Goal: Transaction & Acquisition: Download file/media

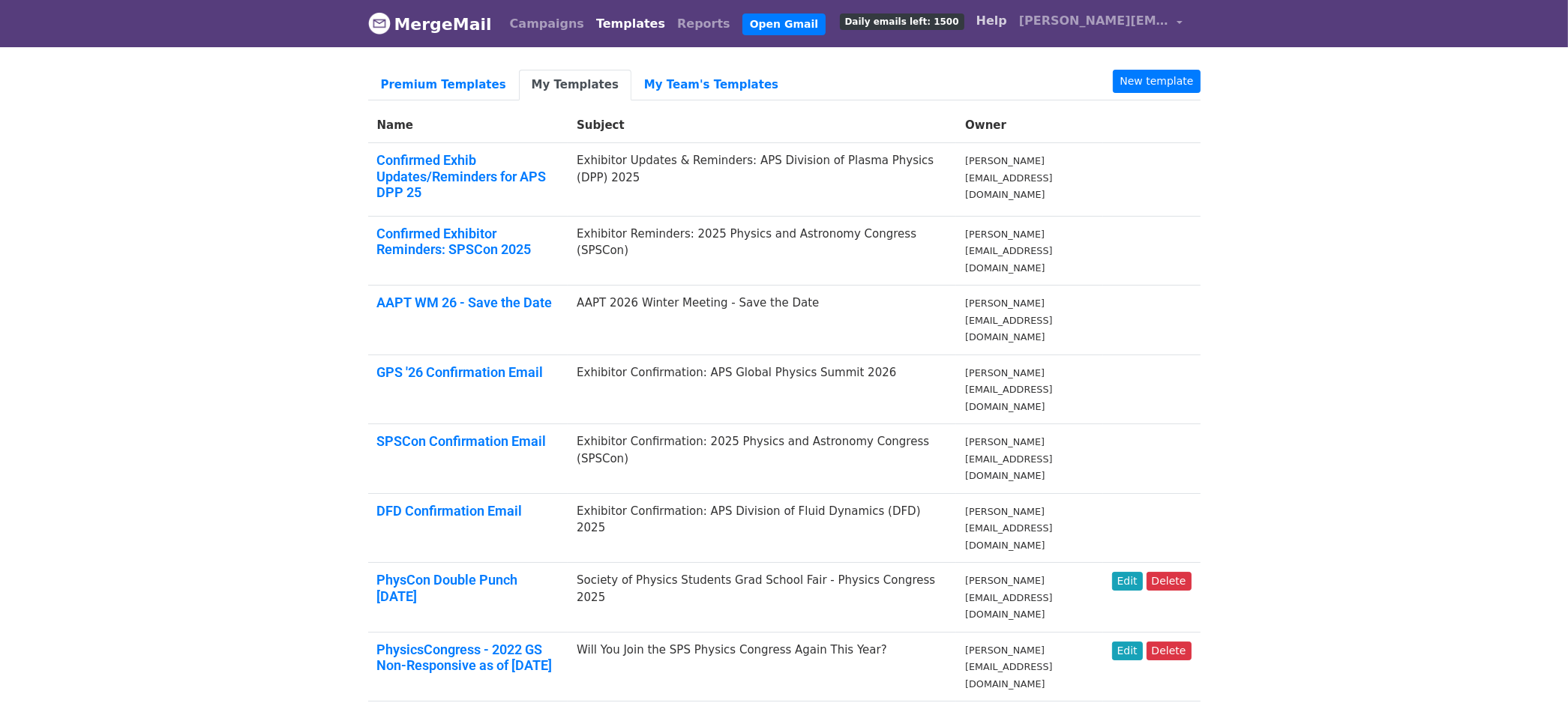
click at [1013, 25] on link "Help" at bounding box center [991, 21] width 43 height 30
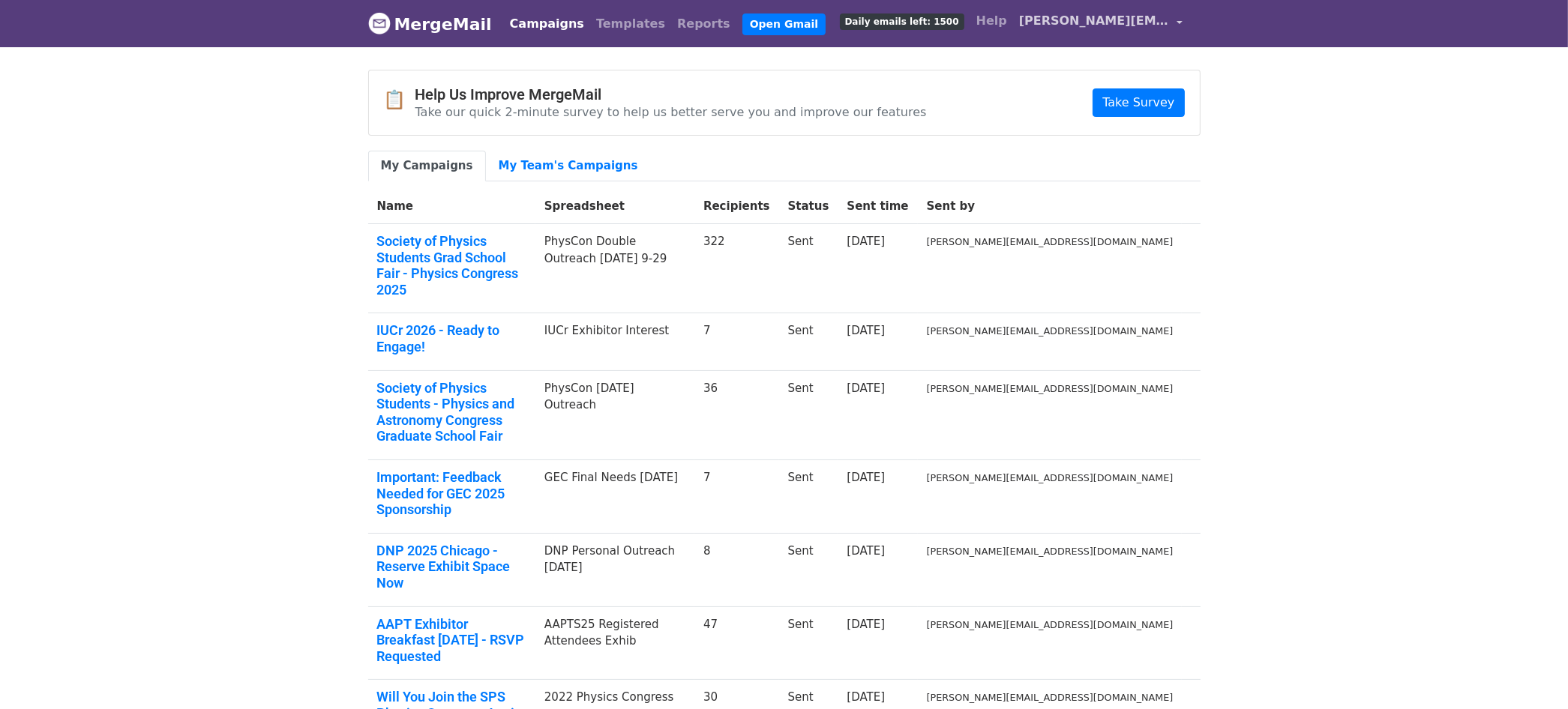
click at [1179, 17] on link "[PERSON_NAME][EMAIL_ADDRESS][DOMAIN_NAME]" at bounding box center [1101, 24] width 175 height 35
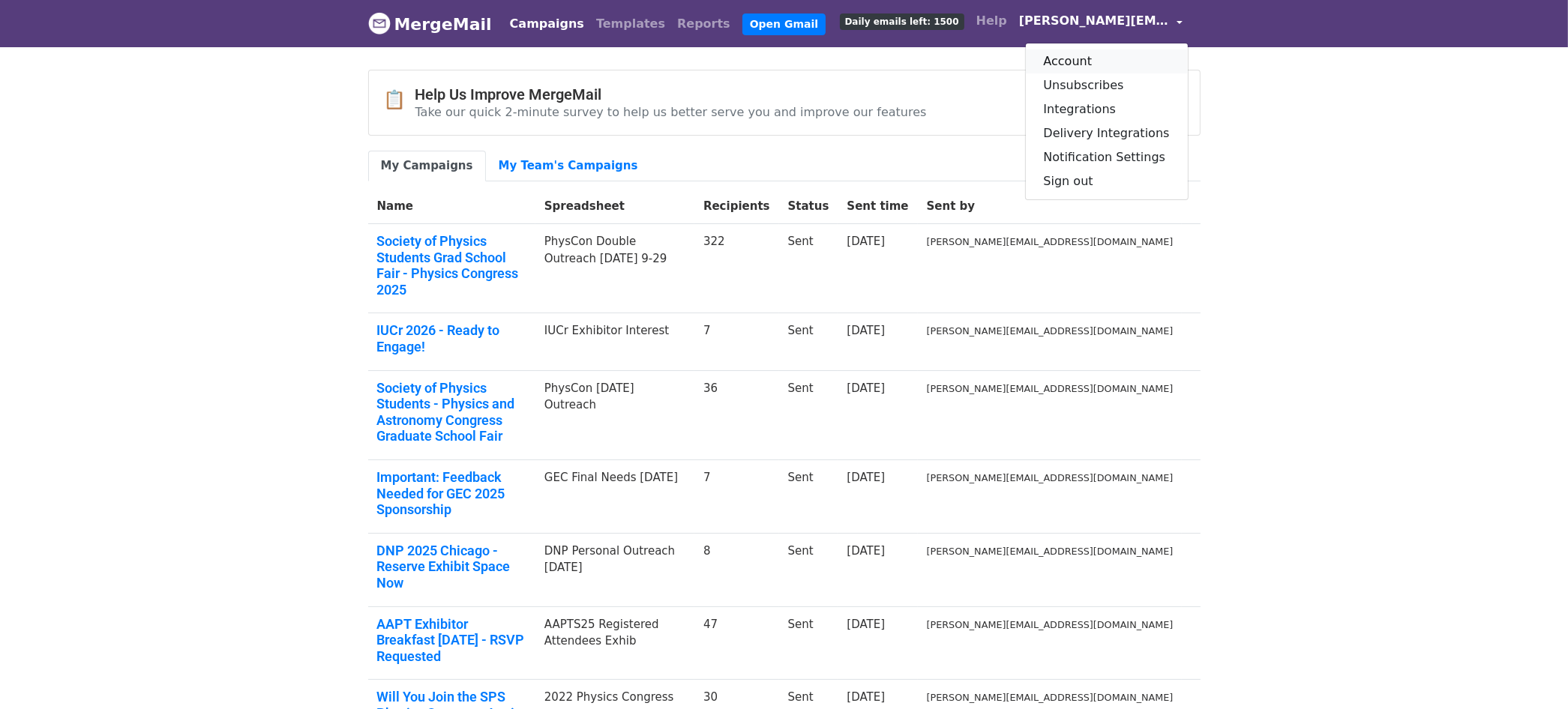
click at [1085, 58] on link "Account" at bounding box center [1107, 62] width 162 height 24
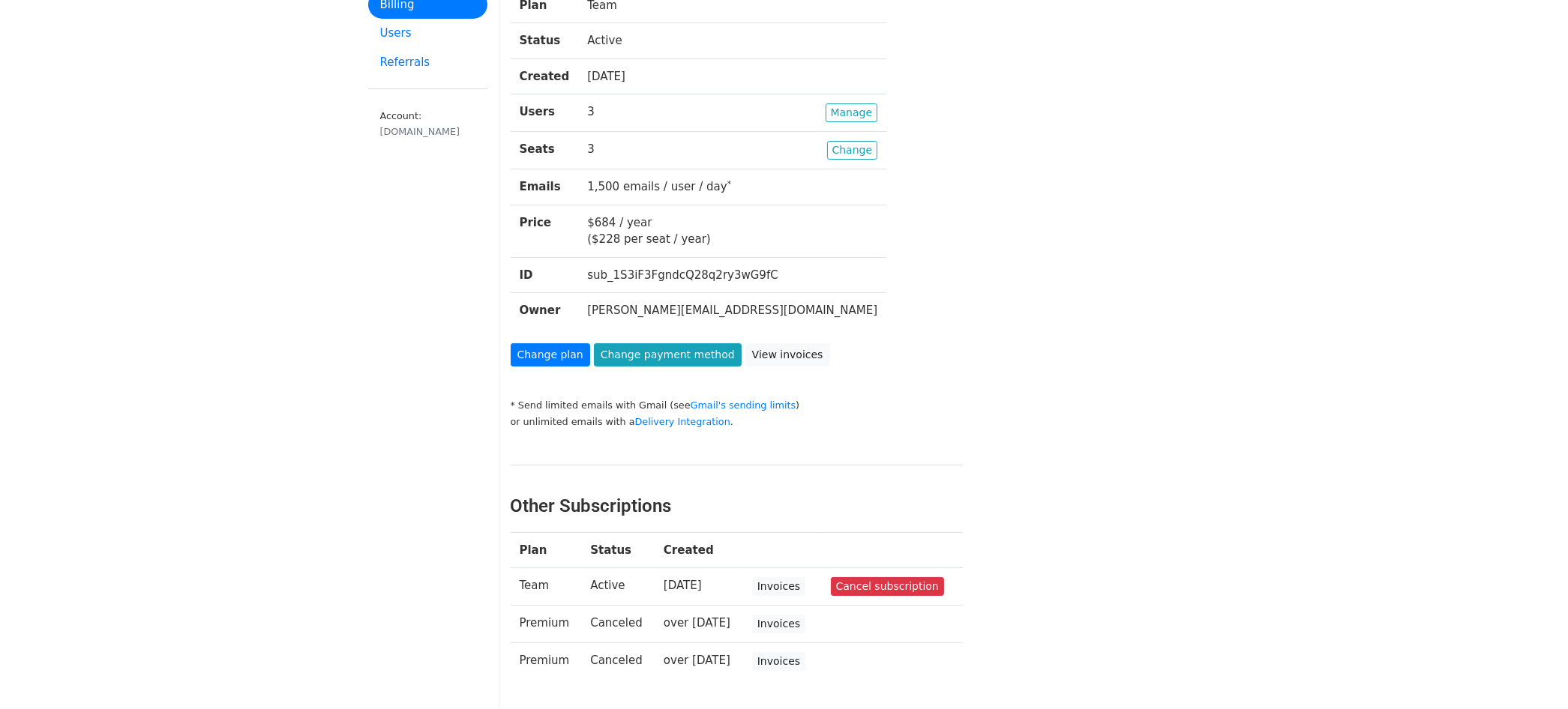
scroll to position [30, 0]
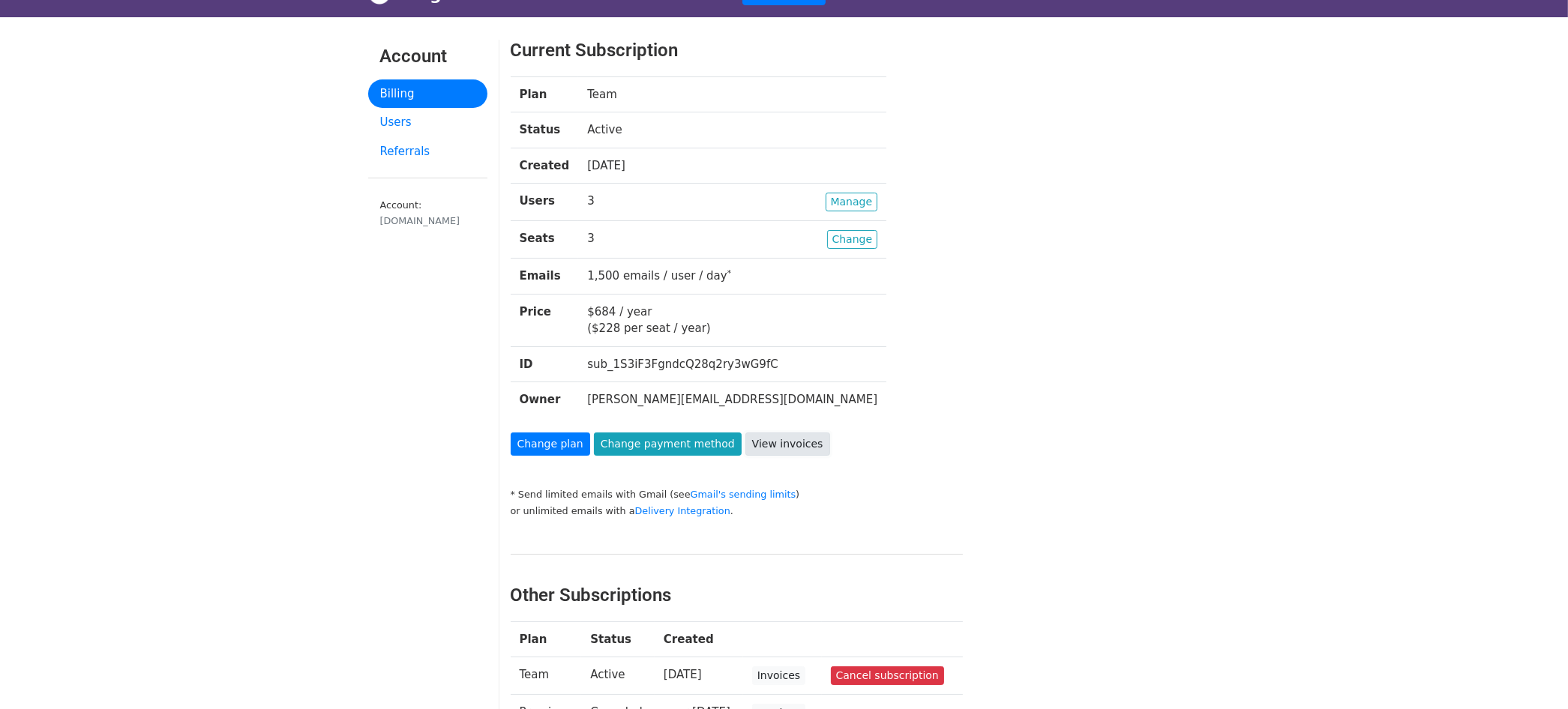
click at [764, 450] on link "View invoices" at bounding box center [788, 444] width 84 height 24
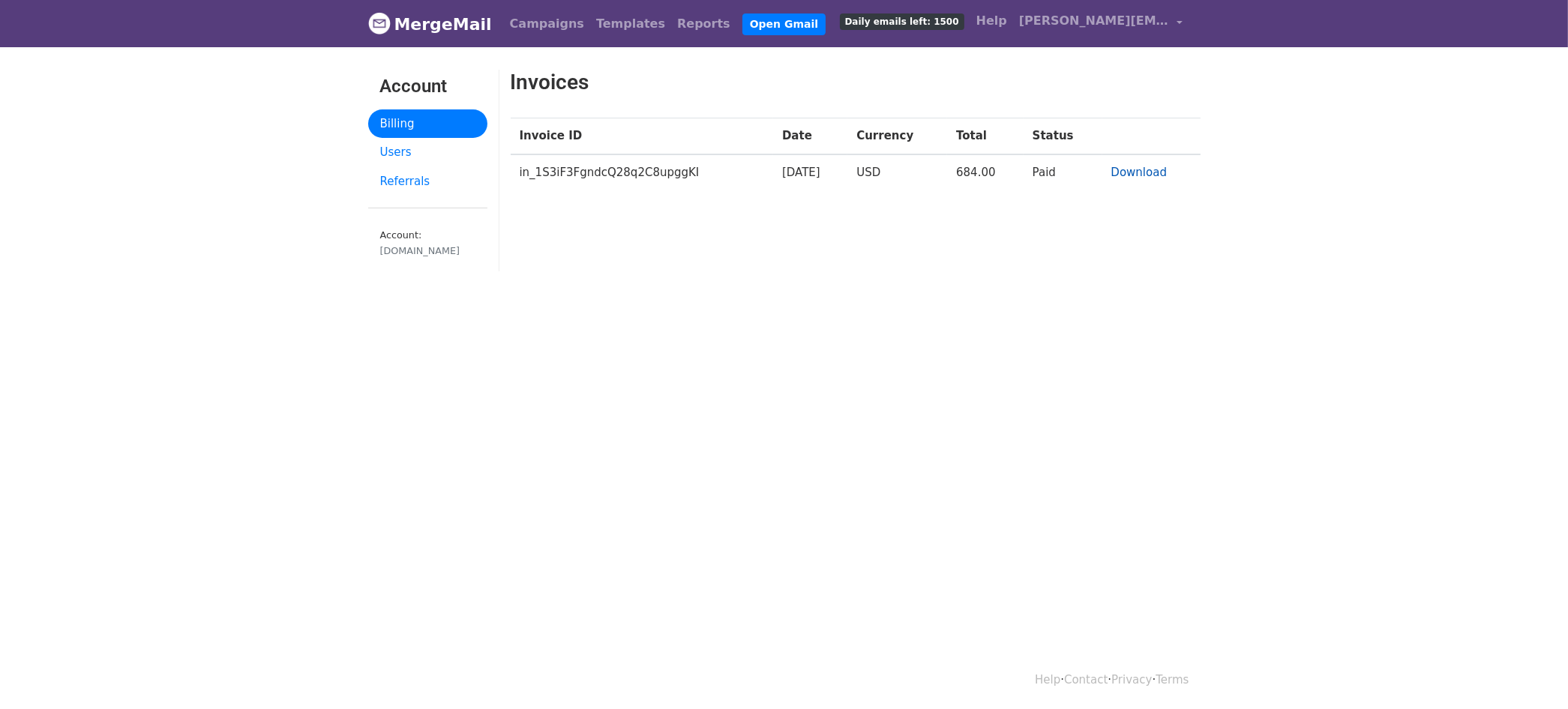
click at [1125, 172] on link "Download" at bounding box center [1139, 172] width 57 height 13
